Goal: Task Accomplishment & Management: Manage account settings

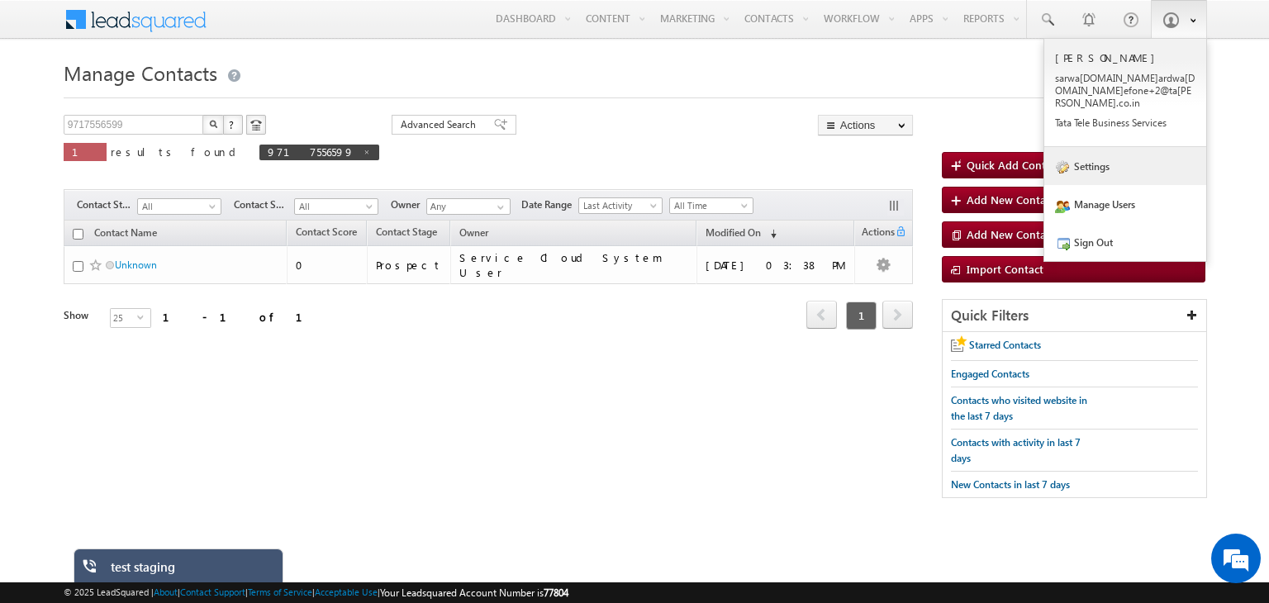
click at [1093, 155] on link "Settings" at bounding box center [1125, 166] width 162 height 38
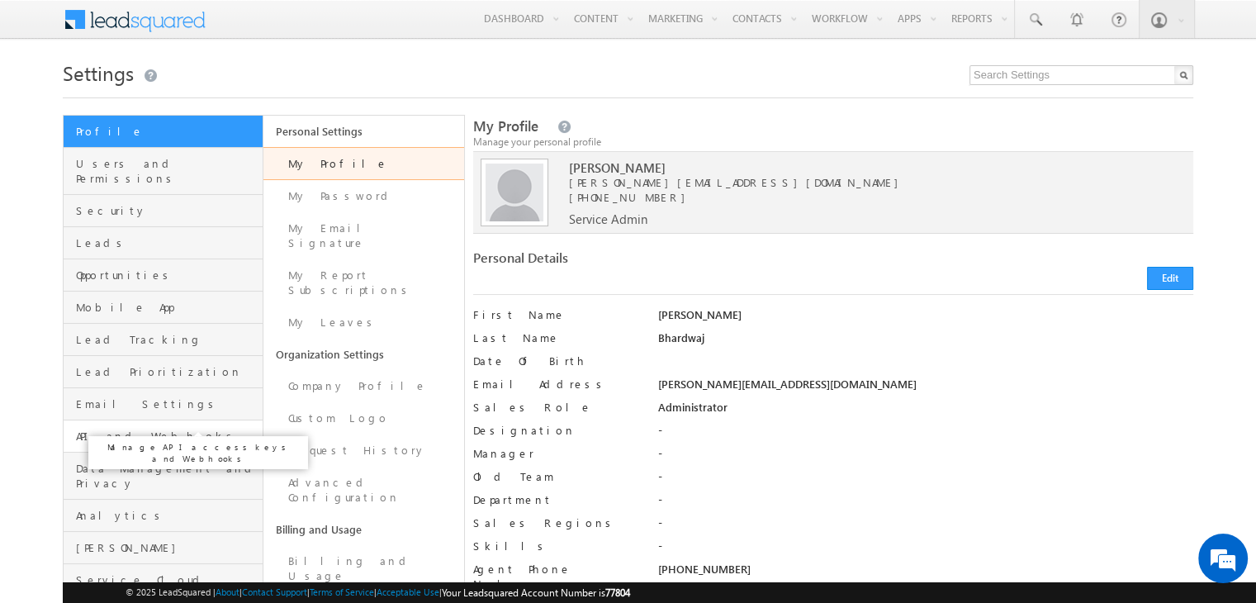
click at [142, 429] on span "API and Webhooks" at bounding box center [167, 436] width 183 height 15
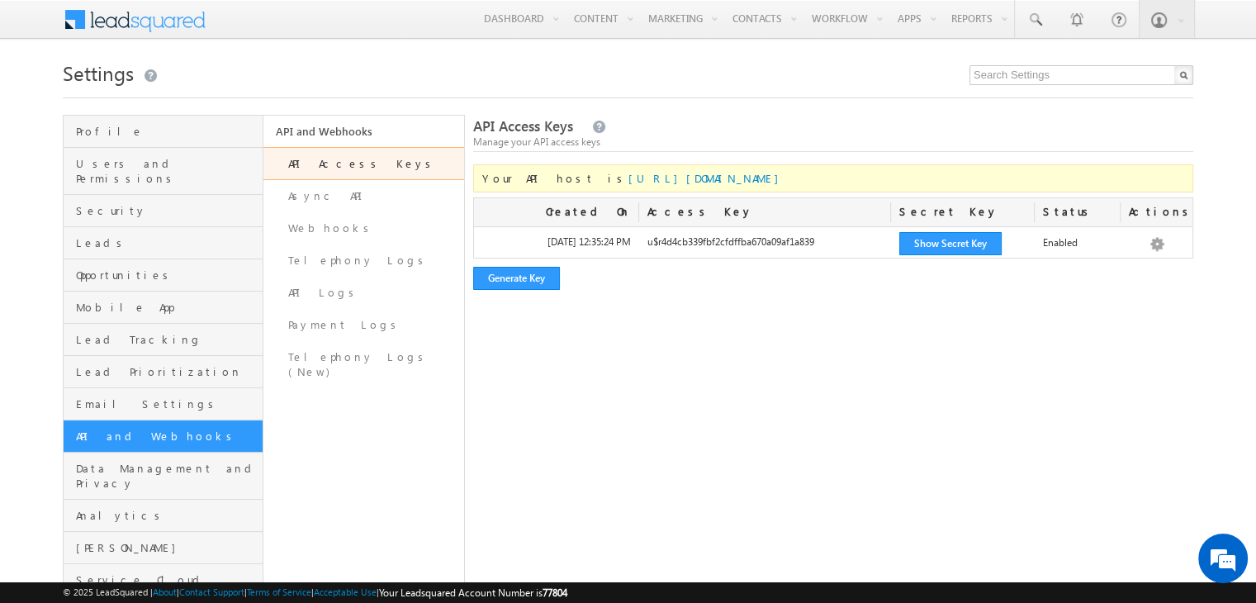
drag, startPoint x: 757, startPoint y: 180, endPoint x: 555, endPoint y: 182, distance: 202.4
click at [555, 182] on div "Your API host is https://api-in21.leadsquared.com/v2/" at bounding box center [833, 178] width 720 height 28
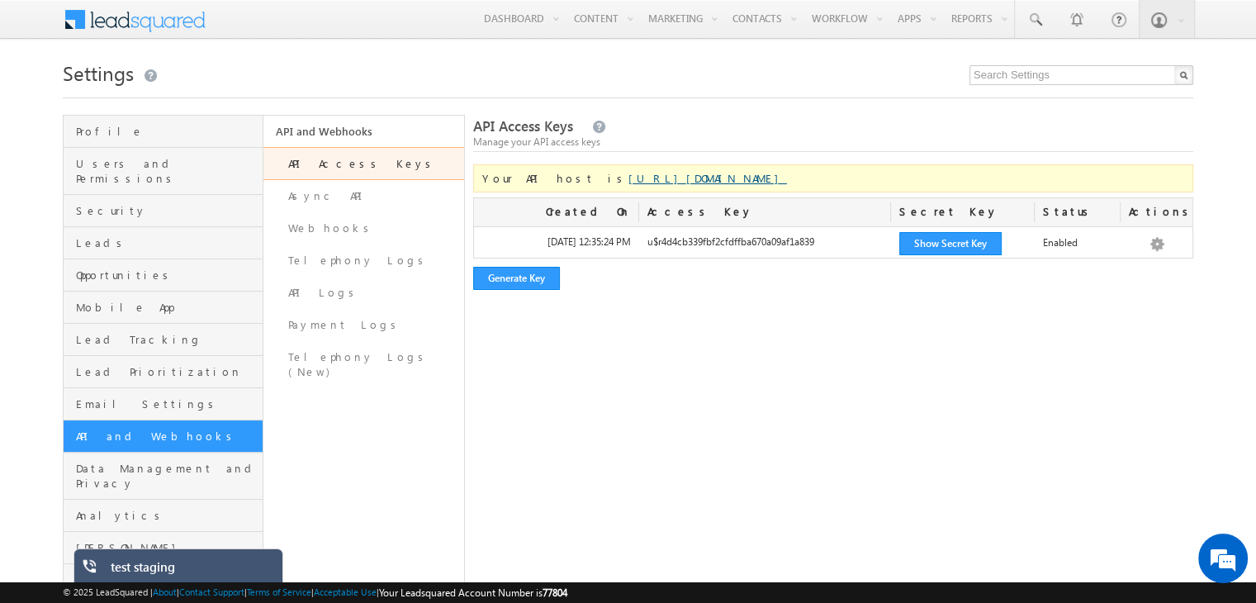
copy link "https://api-in21.leadsquared.com/v2/"
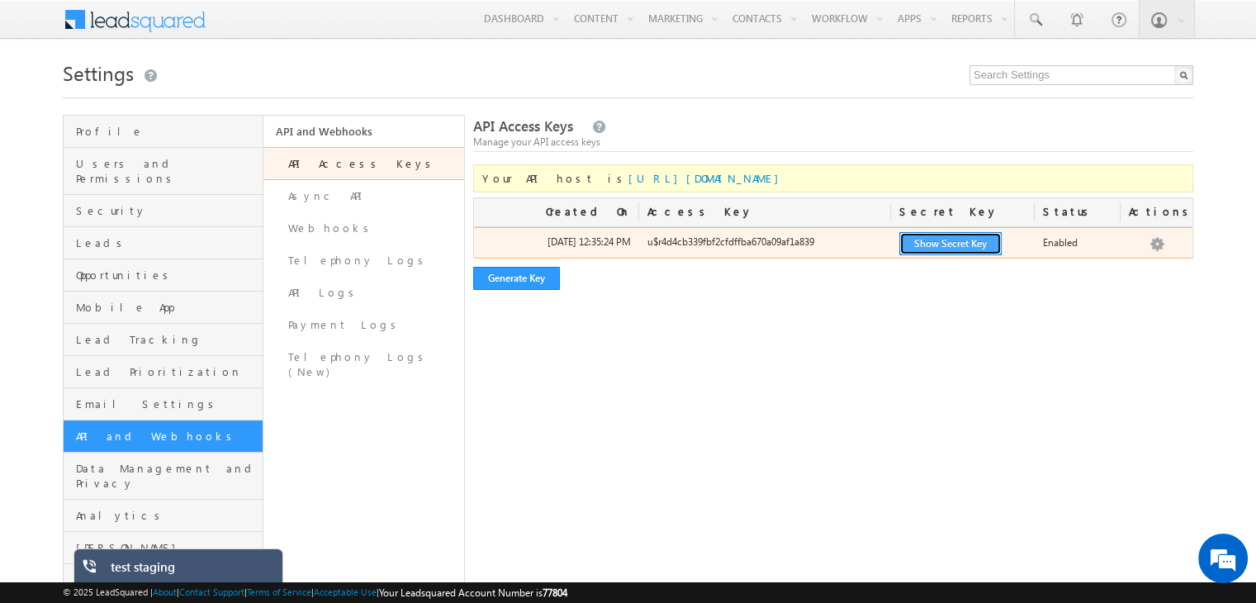
click at [971, 243] on button "Show Secret Key" at bounding box center [951, 243] width 102 height 23
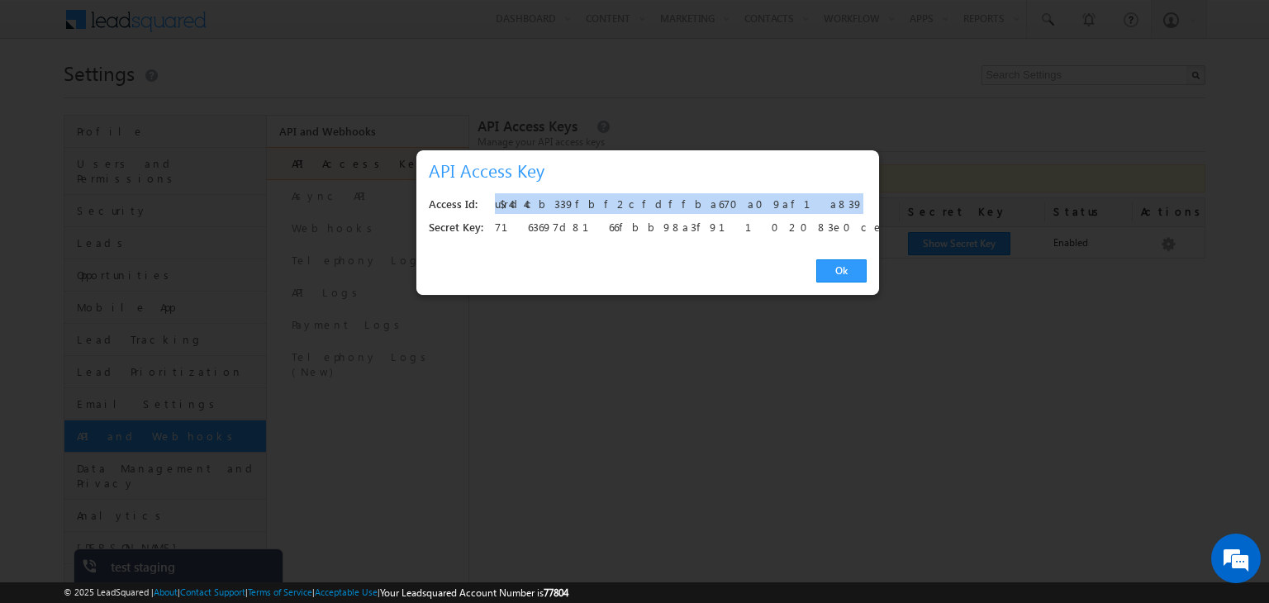
drag, startPoint x: 686, startPoint y: 202, endPoint x: 495, endPoint y: 196, distance: 190.9
click at [495, 196] on div "u$r4d4cb339fbf2cfdffba670a09af1a839" at bounding box center [676, 204] width 363 height 23
copy div "u$r4d4cb339fbf2cfdffba670a09af1a839"
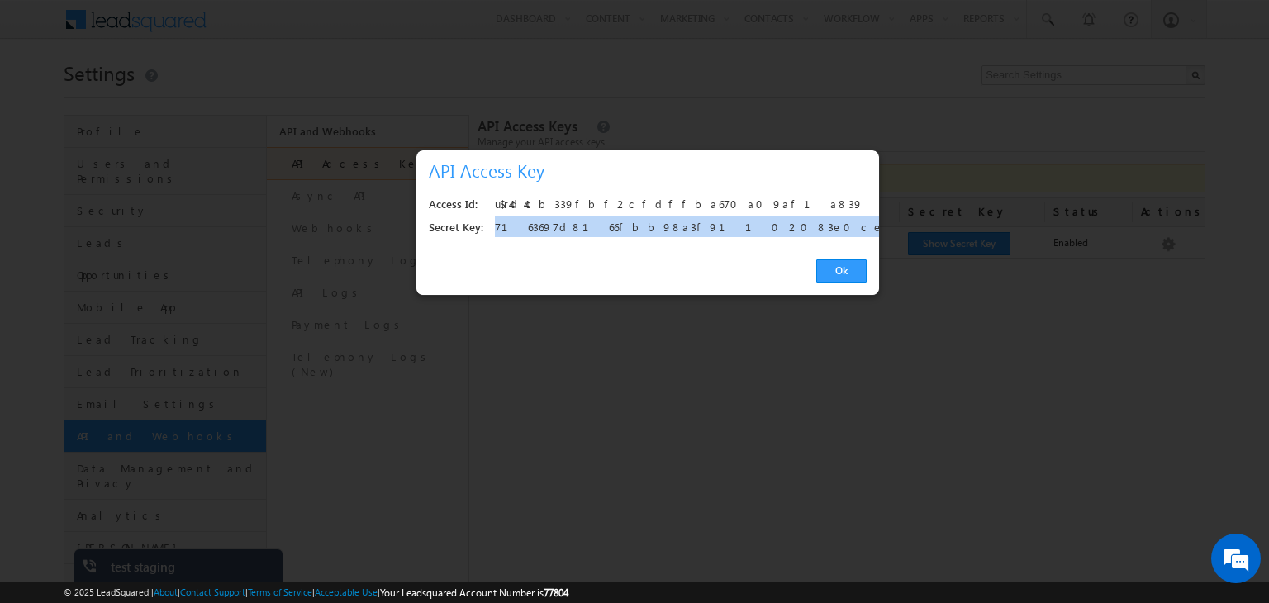
drag, startPoint x: 726, startPoint y: 229, endPoint x: 496, endPoint y: 229, distance: 230.5
click at [496, 229] on div "7163697d8166fbb98a3f91102083e0ce960a1e63" at bounding box center [676, 227] width 363 height 23
copy div "7163697d8166fbb98a3f91102083e0ce960a1e63"
click at [836, 273] on link "Ok" at bounding box center [841, 270] width 50 height 23
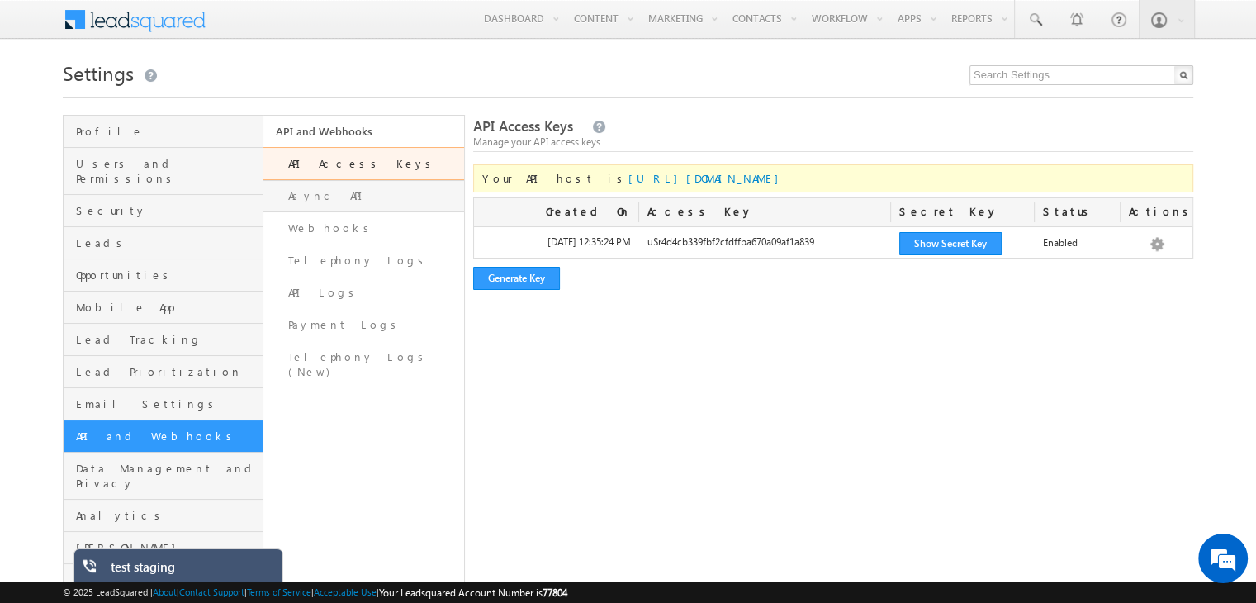
click at [344, 192] on link "Async API" at bounding box center [364, 196] width 200 height 32
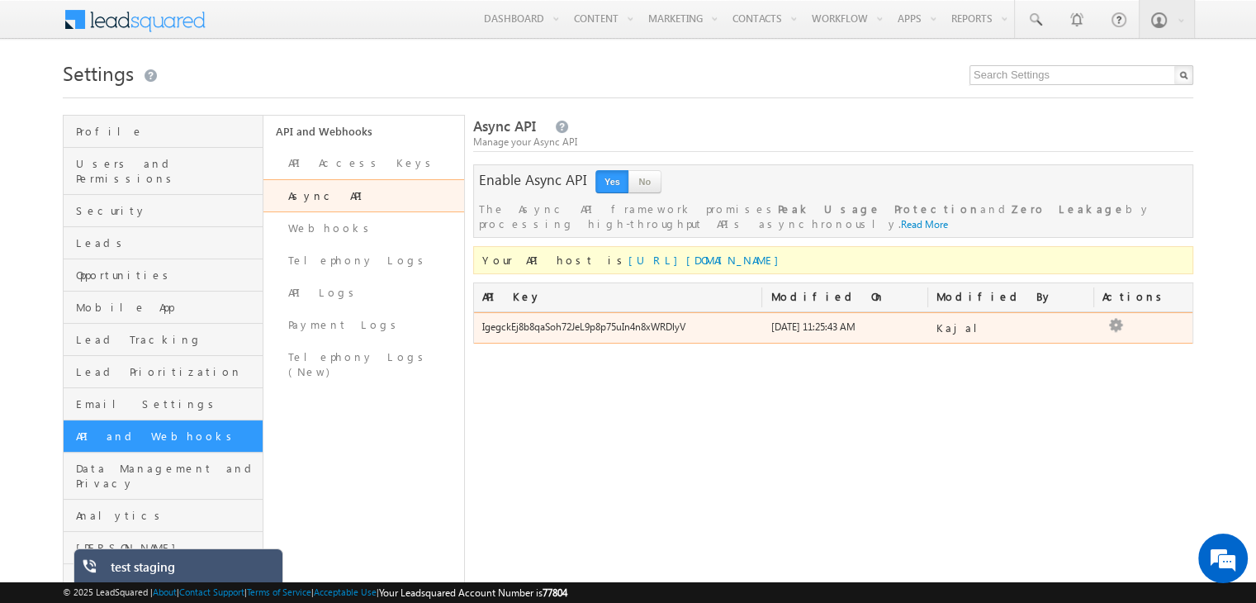
drag, startPoint x: 710, startPoint y: 313, endPoint x: 472, endPoint y: 305, distance: 238.0
click at [474, 320] on div "IgegckEj8b8qaSoh72JeL9p8p75uIn4n8xWRDlyV" at bounding box center [618, 331] width 289 height 23
copy div "IgegckEj8b8qaSoh72JeL9p8p75uIn4n8xWRDlyV"
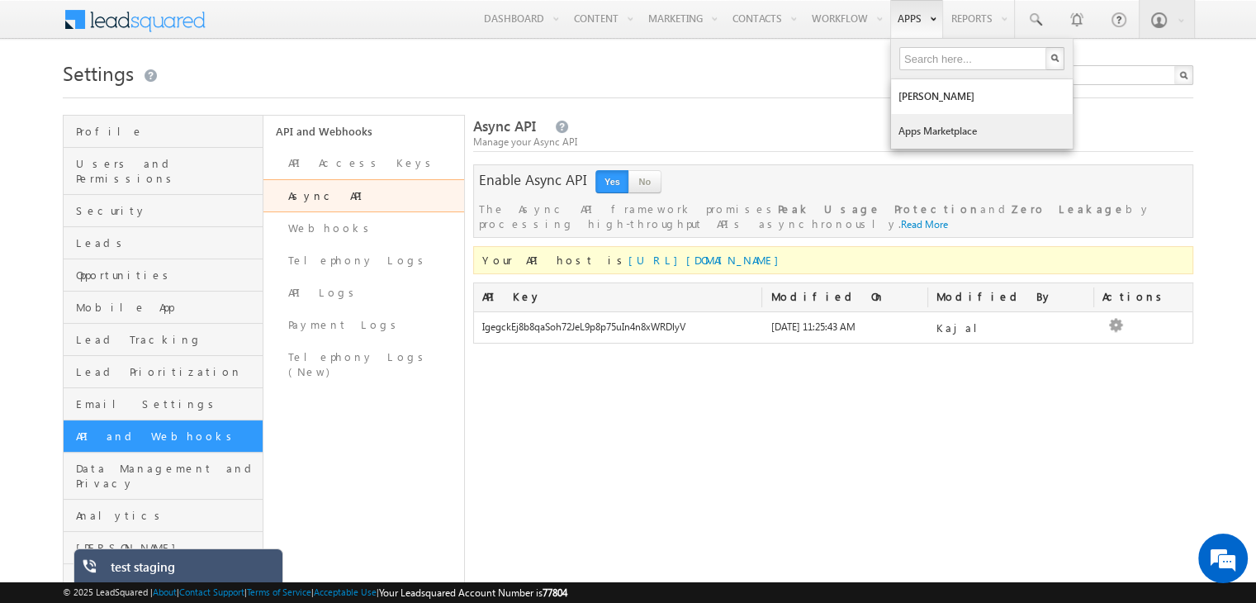
click at [924, 140] on link "Apps Marketplace" at bounding box center [982, 131] width 182 height 35
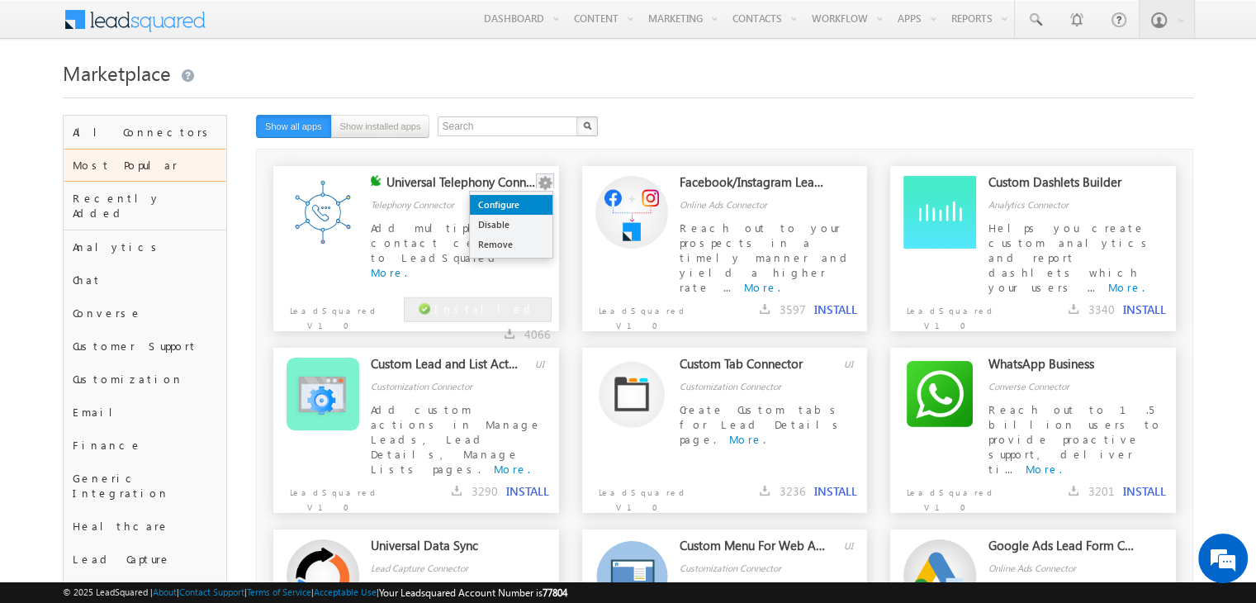
click at [522, 206] on link "Configure" at bounding box center [511, 205] width 83 height 20
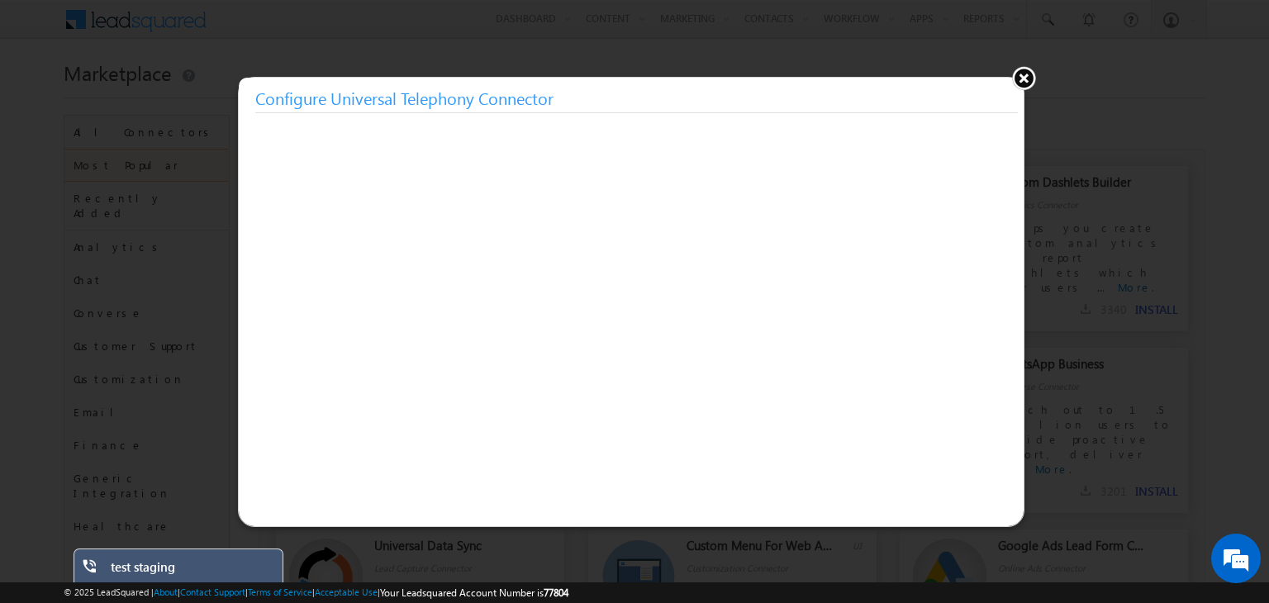
click at [1021, 79] on button at bounding box center [1023, 77] width 25 height 25
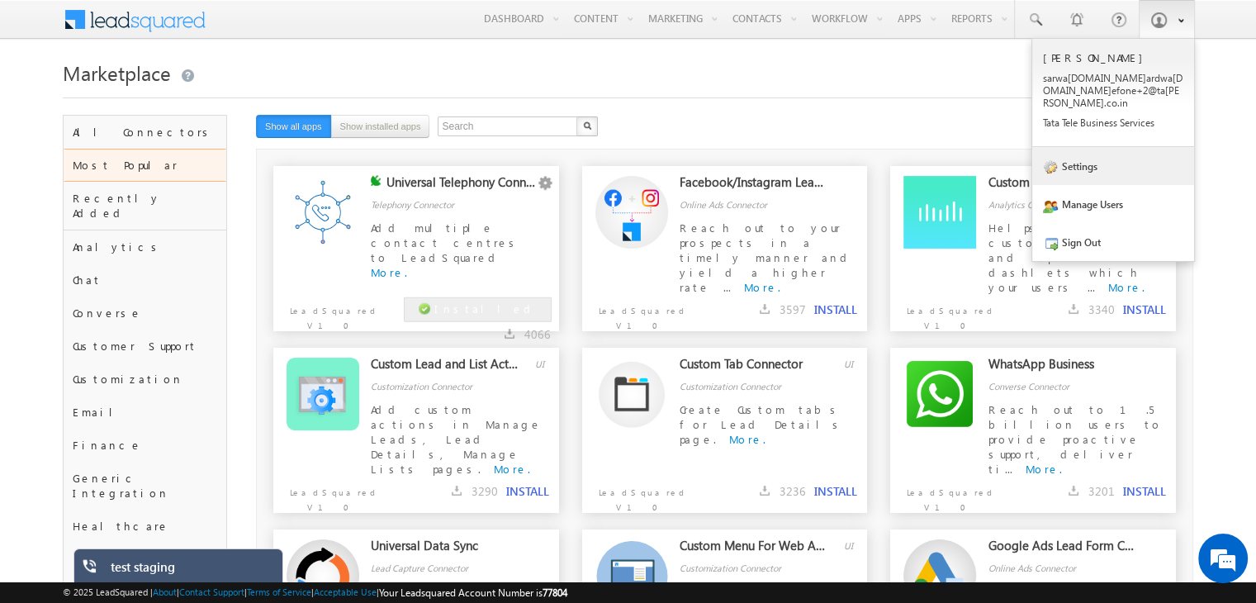
click at [1094, 150] on link "Settings" at bounding box center [1114, 166] width 162 height 38
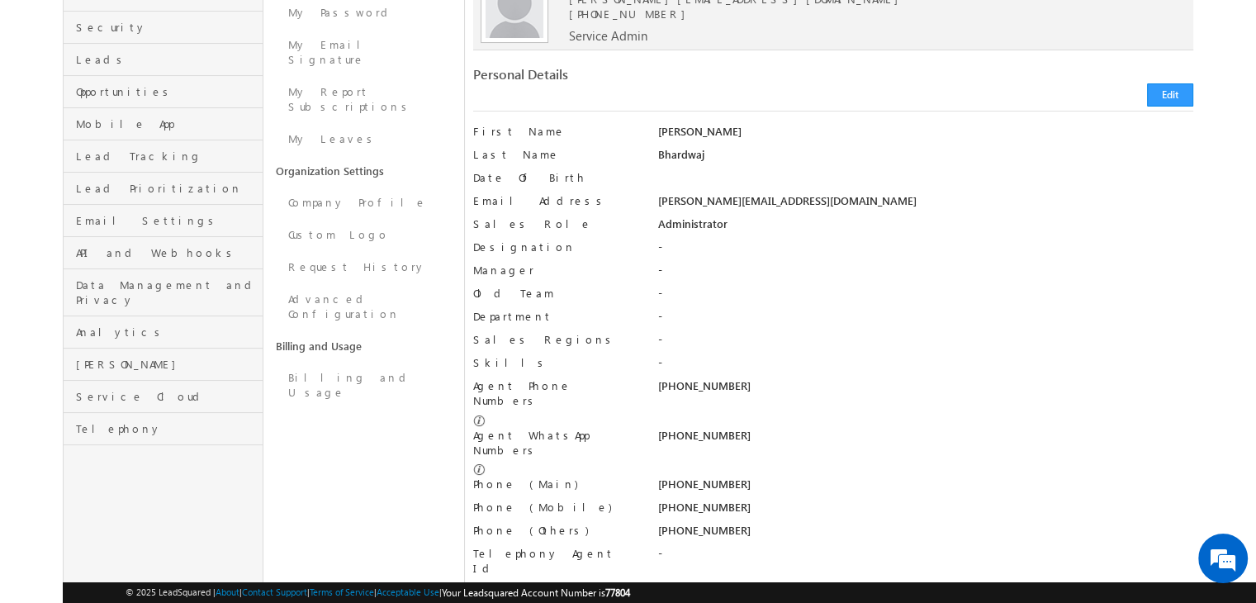
scroll to position [185, 0]
click at [126, 420] on span "Telephony" at bounding box center [167, 427] width 183 height 15
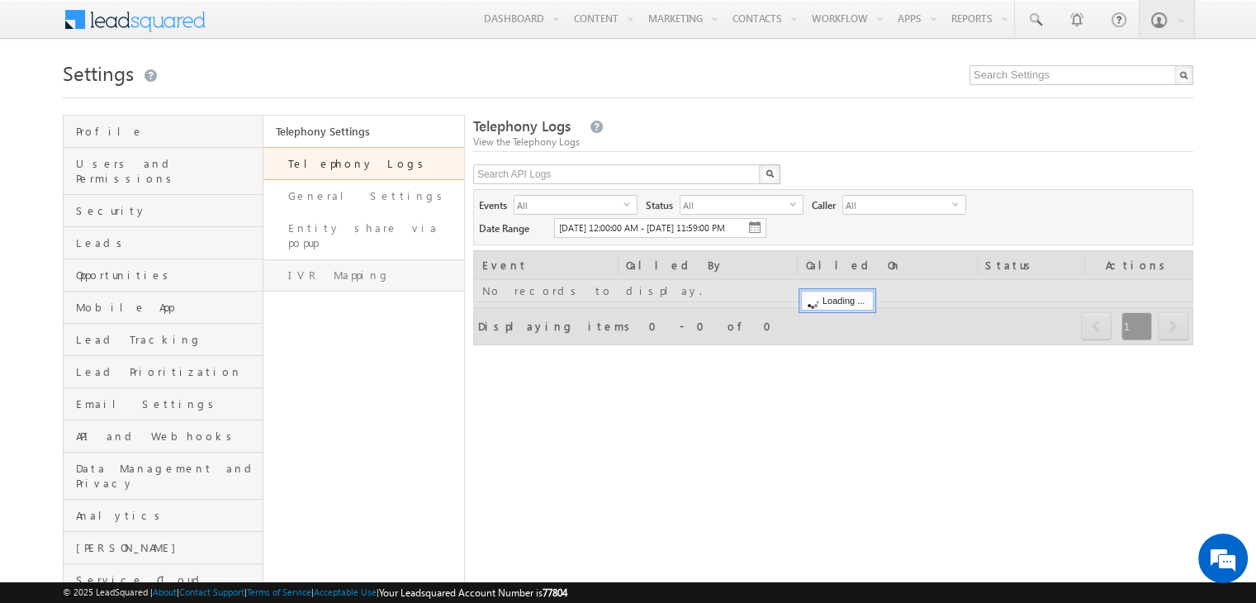
click at [344, 262] on link "IVR Mapping" at bounding box center [364, 275] width 200 height 32
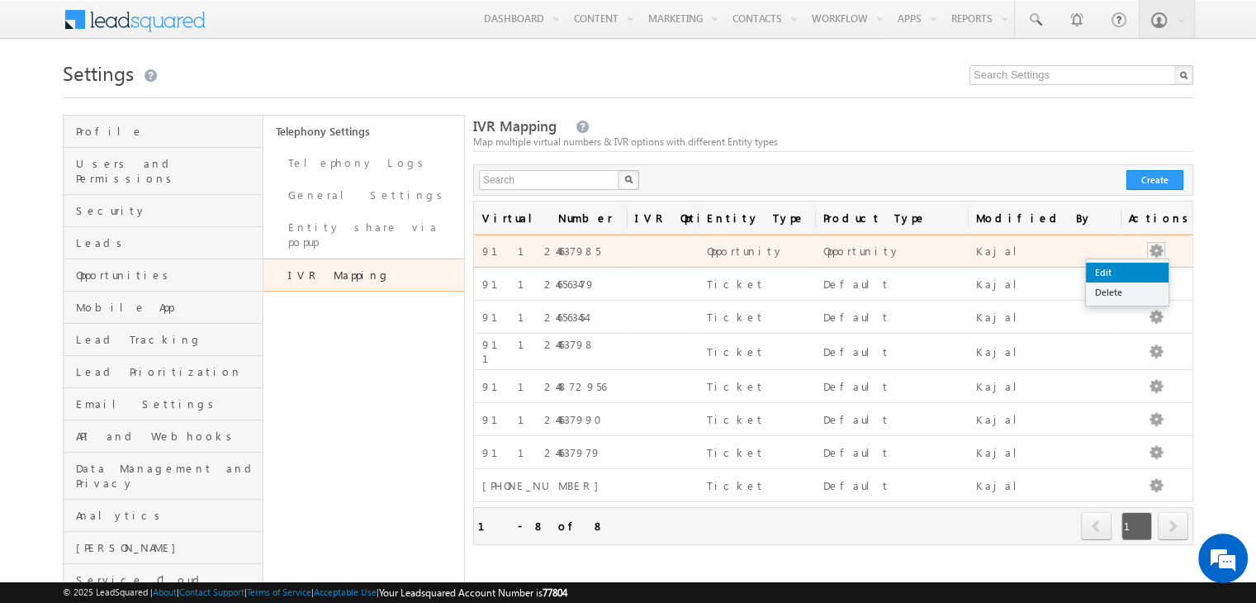
click at [1151, 268] on link "Edit" at bounding box center [1127, 273] width 83 height 20
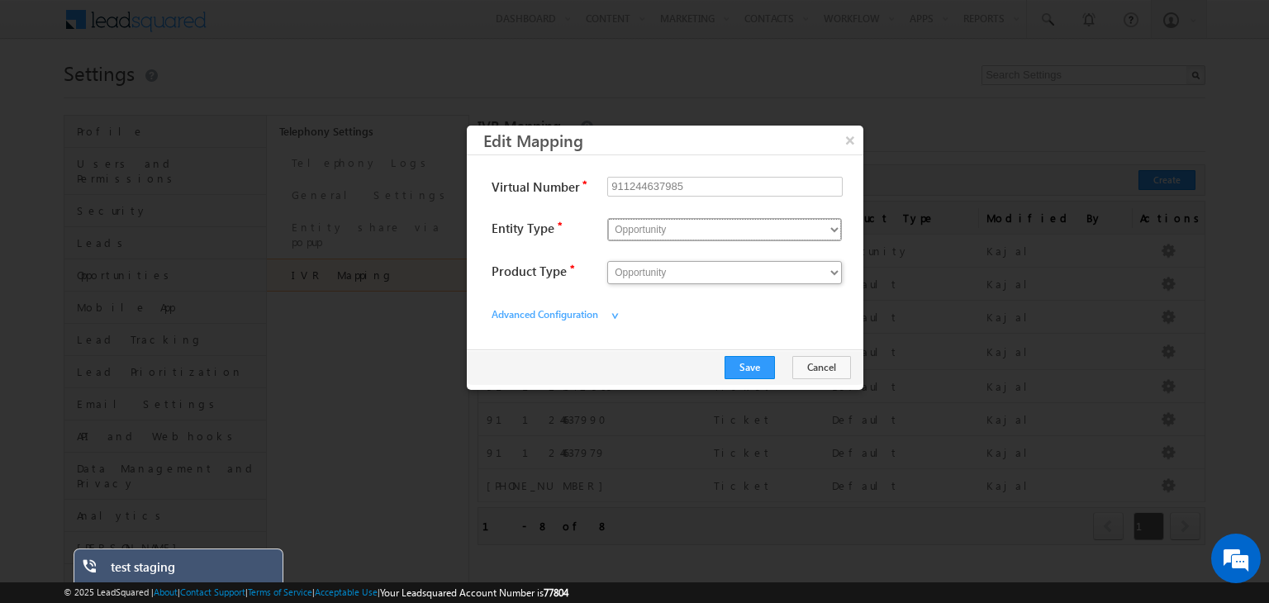
click at [648, 232] on select "Opportunity Ticket" at bounding box center [724, 229] width 235 height 23
select select "Ticket"
click at [607, 218] on select "Opportunity Ticket" at bounding box center [724, 229] width 235 height 23
click at [653, 272] on select "Default" at bounding box center [724, 272] width 235 height 23
click at [721, 315] on div "Advanced Configuration >" at bounding box center [664, 312] width 363 height 41
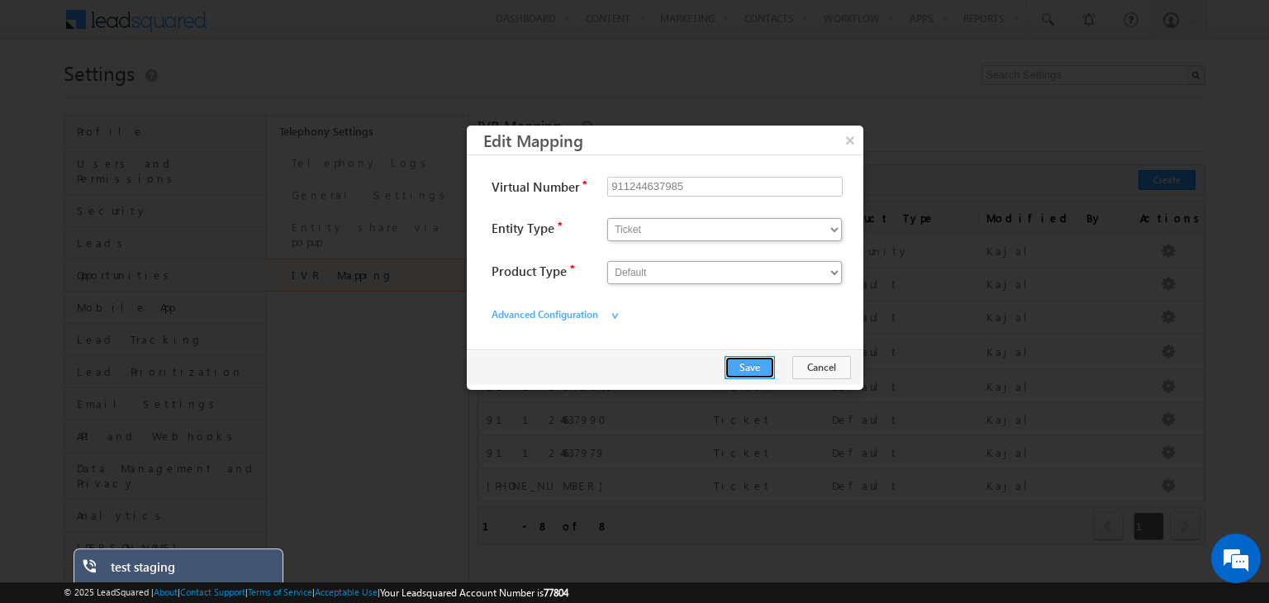
click at [753, 368] on button "Save" at bounding box center [749, 367] width 50 height 23
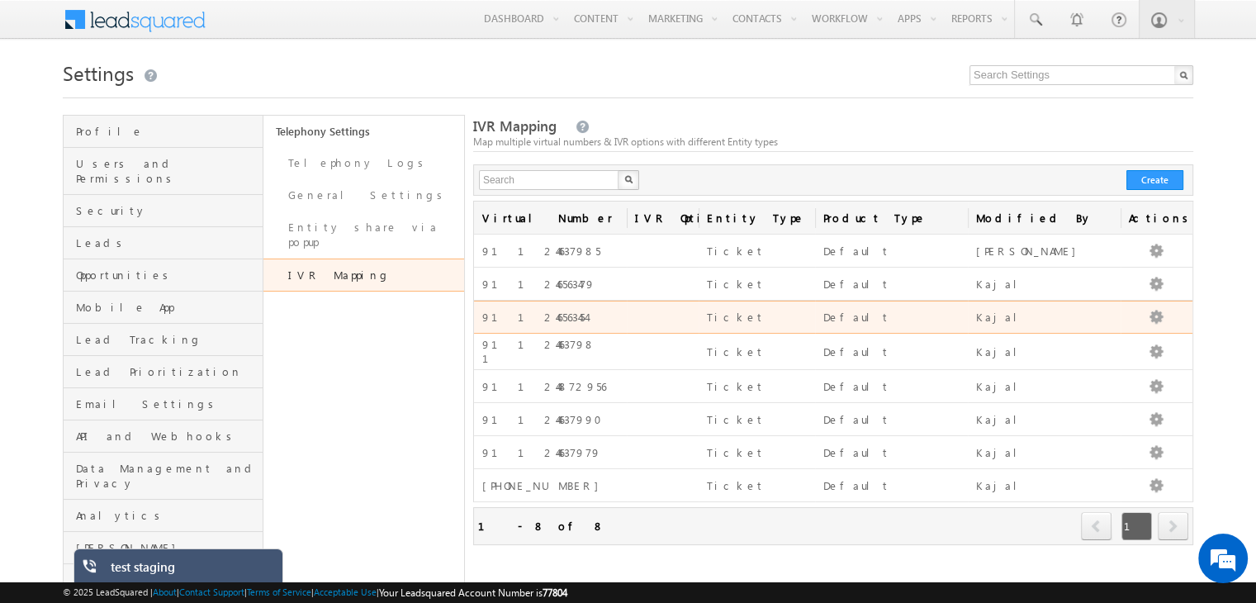
scroll to position [76, 0]
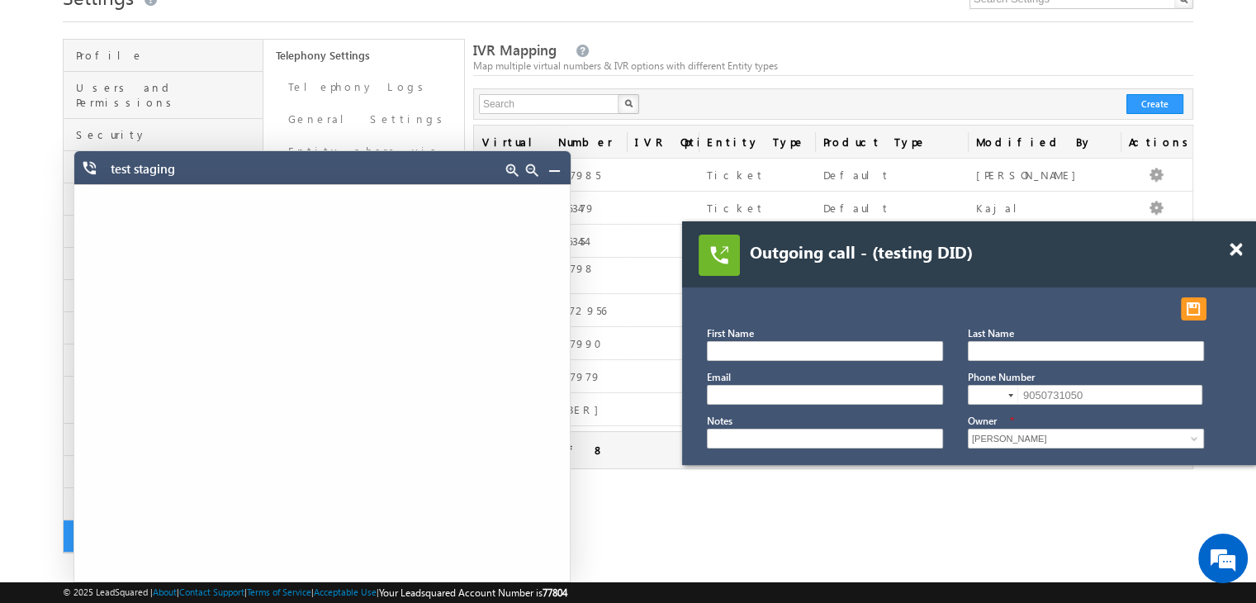
click at [558, 171] on link at bounding box center [554, 170] width 13 height 13
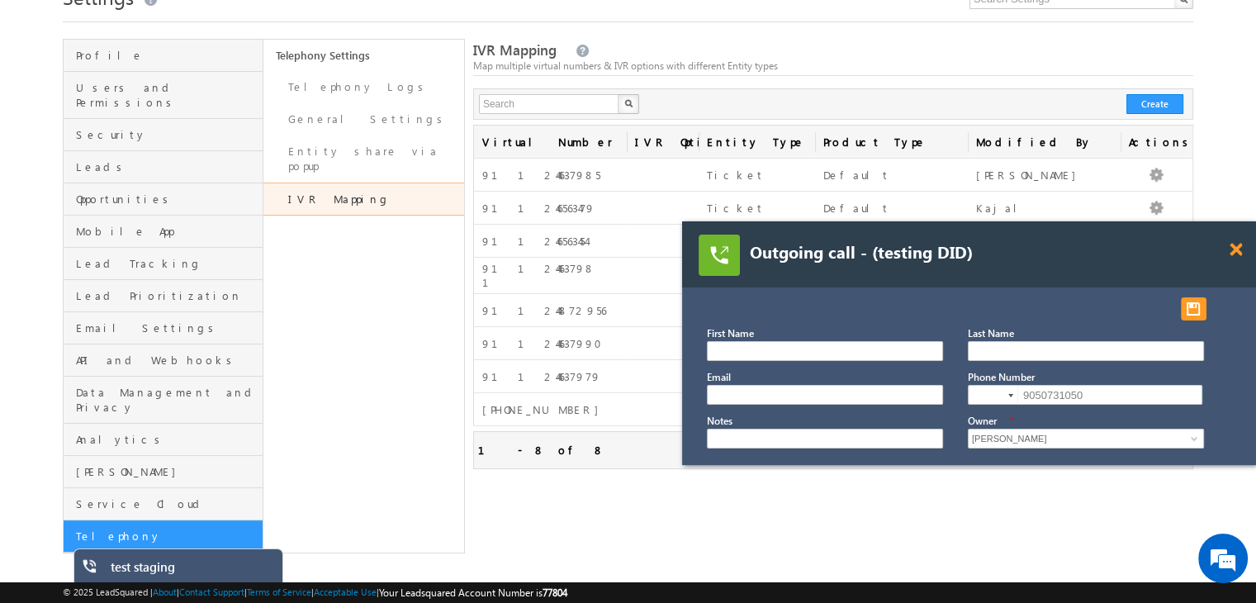
click at [1235, 245] on span at bounding box center [1236, 250] width 12 height 14
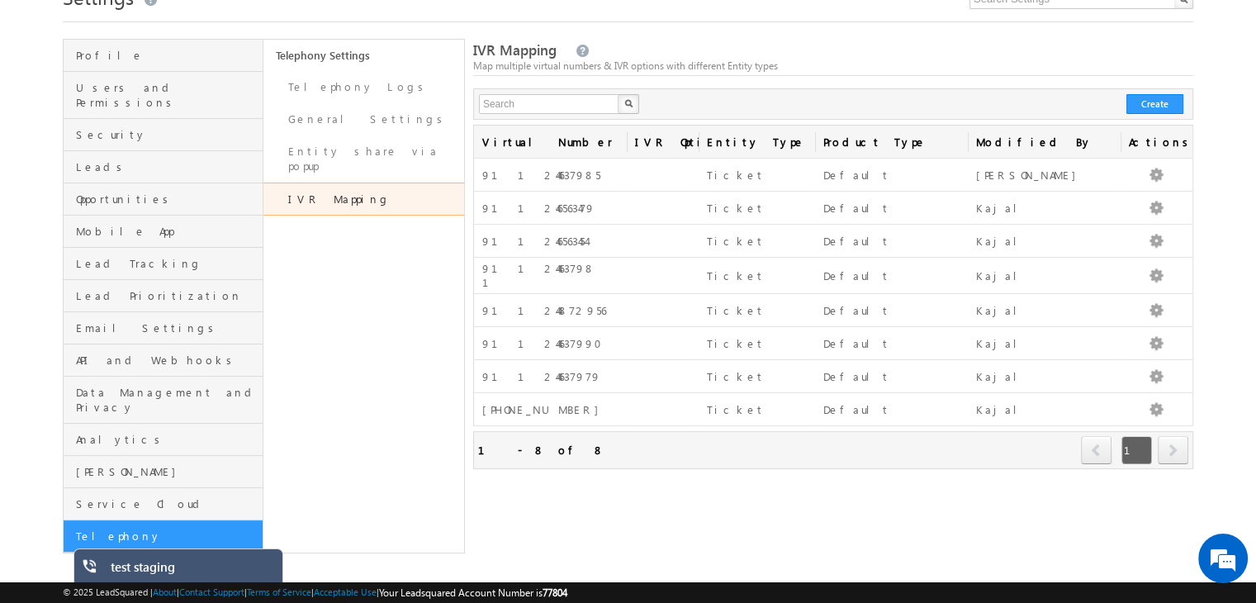
scroll to position [0, 0]
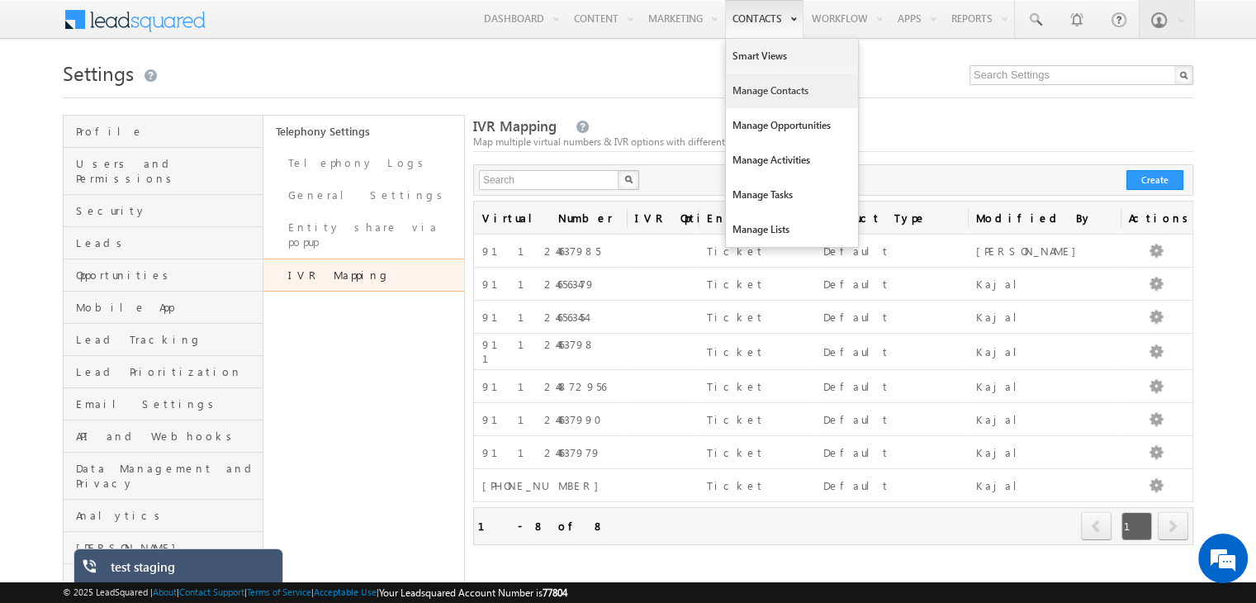
click at [780, 95] on link "Manage Contacts" at bounding box center [792, 91] width 132 height 35
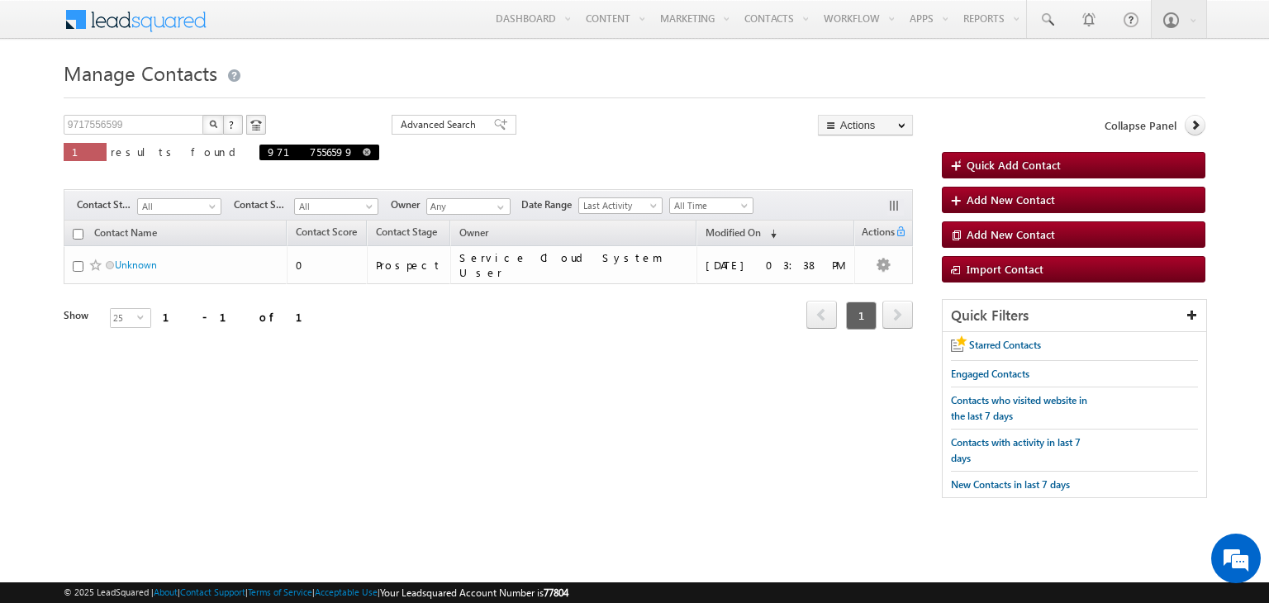
click at [363, 151] on span at bounding box center [367, 152] width 8 height 8
type input "Search Contacts"
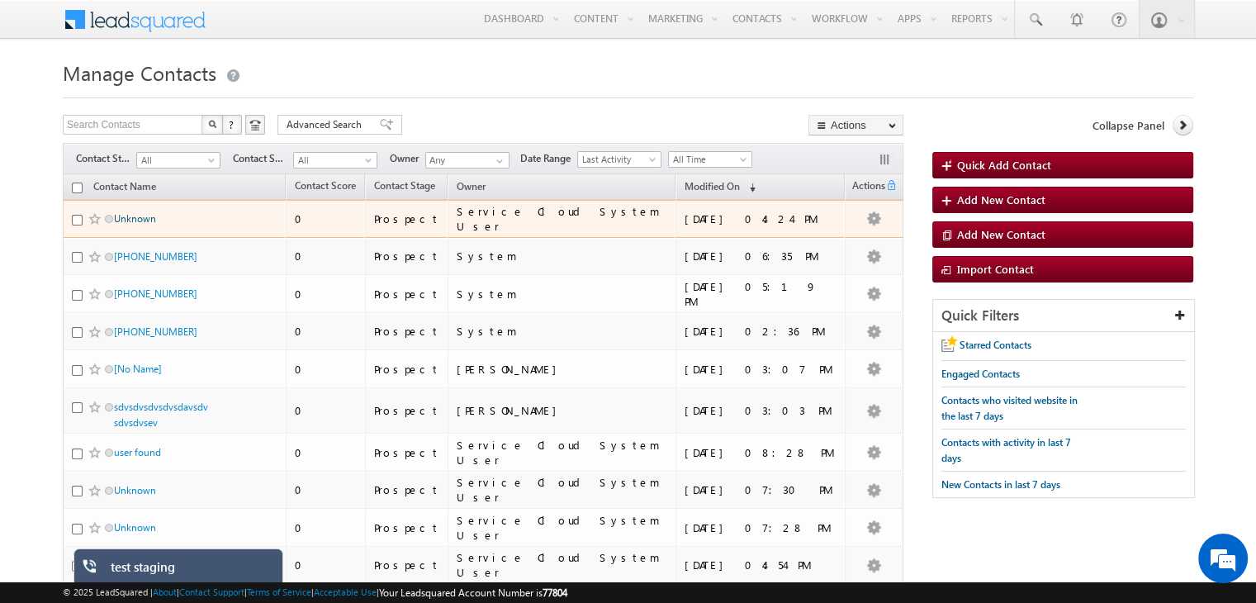
click at [137, 219] on link "Unknown" at bounding box center [135, 218] width 42 height 12
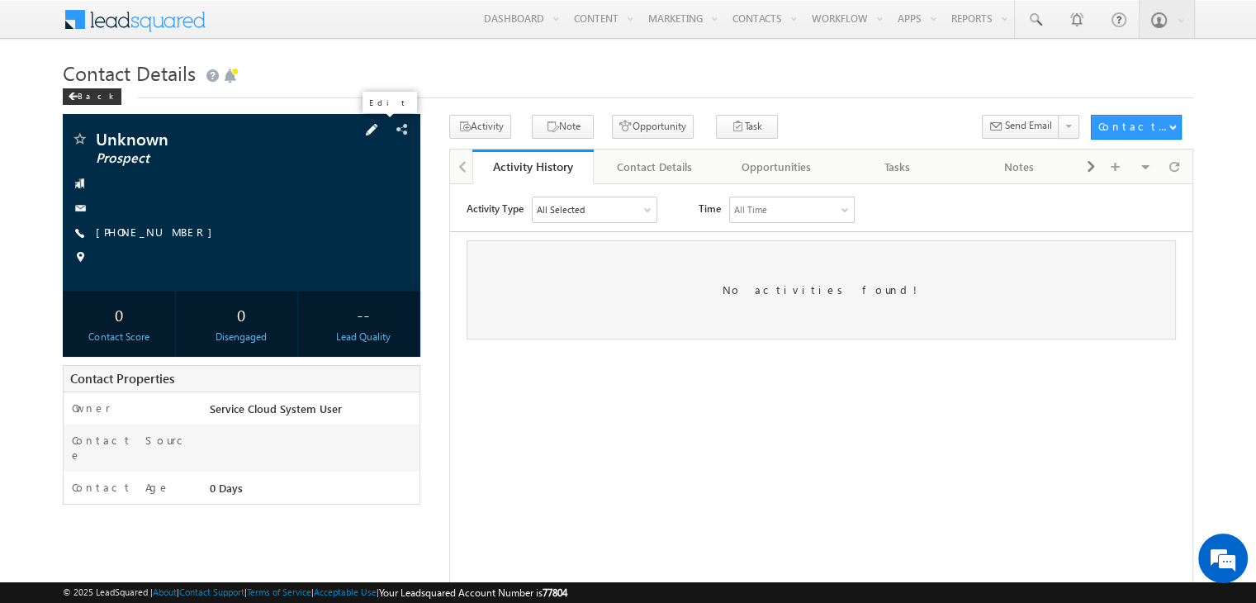
click at [381, 121] on span at bounding box center [372, 130] width 18 height 18
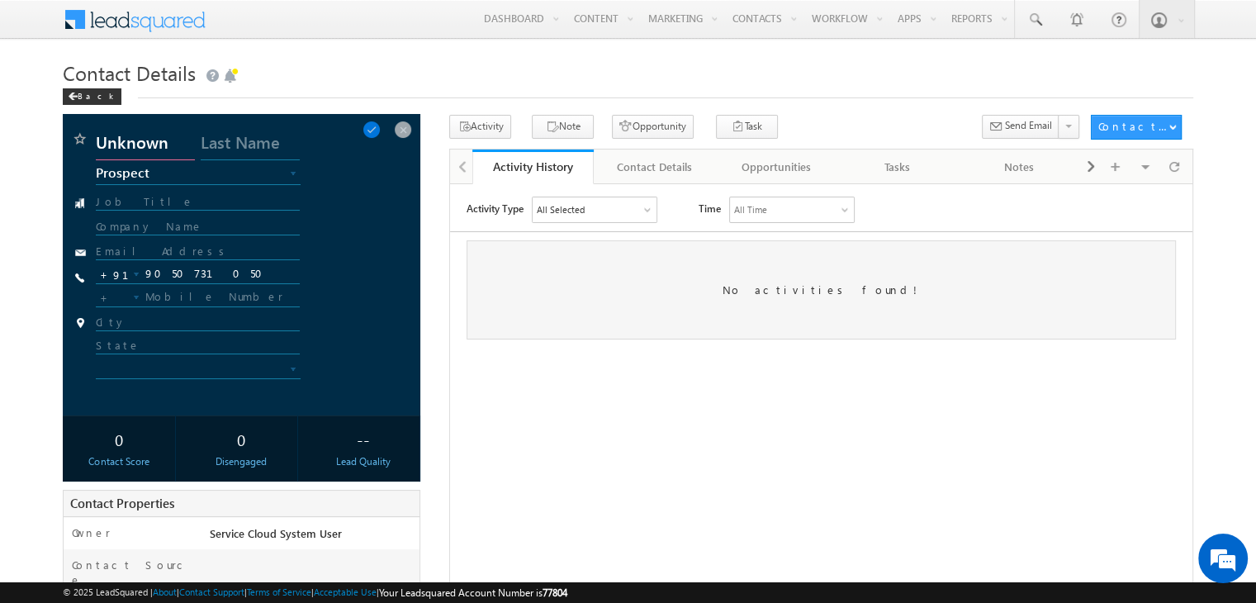
click at [142, 141] on input "Unknown" at bounding box center [145, 146] width 99 height 30
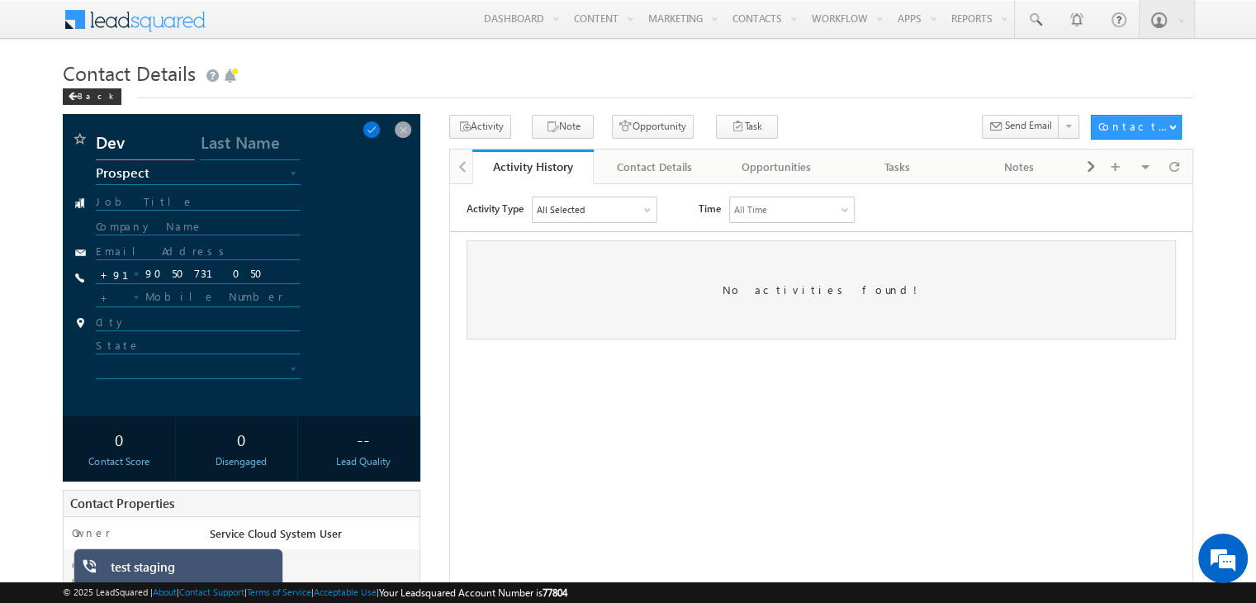
type input "Dev"
type input "Test"
click at [379, 127] on span at bounding box center [372, 130] width 18 height 18
